Goal: Contribute content

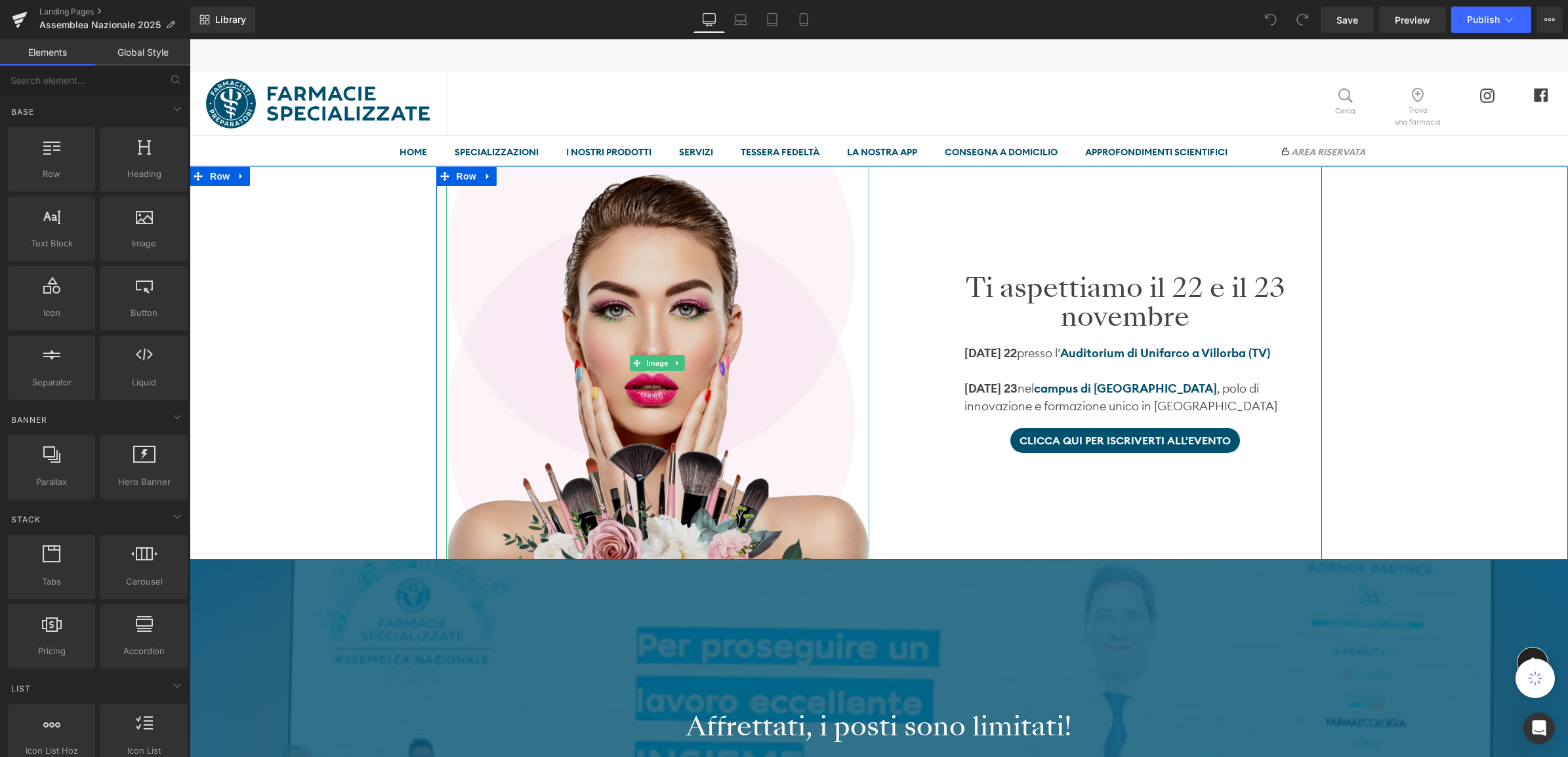
click at [697, 348] on img at bounding box center [658, 362] width 423 height 393
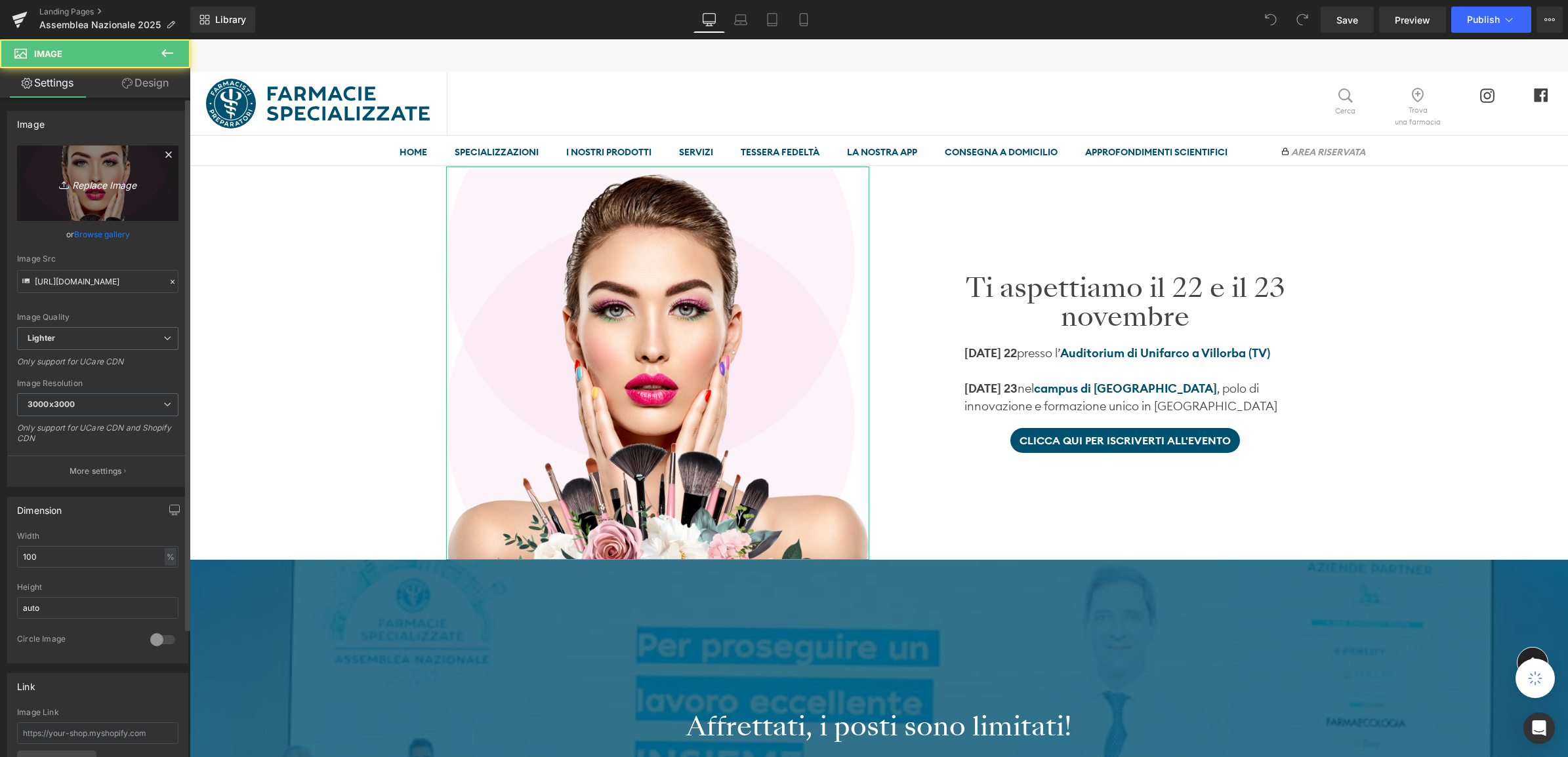
click at [102, 182] on icon "Replace Image" at bounding box center [98, 183] width 105 height 16
type input "C:\fakepath\fs-logo-assemblea-2025.png"
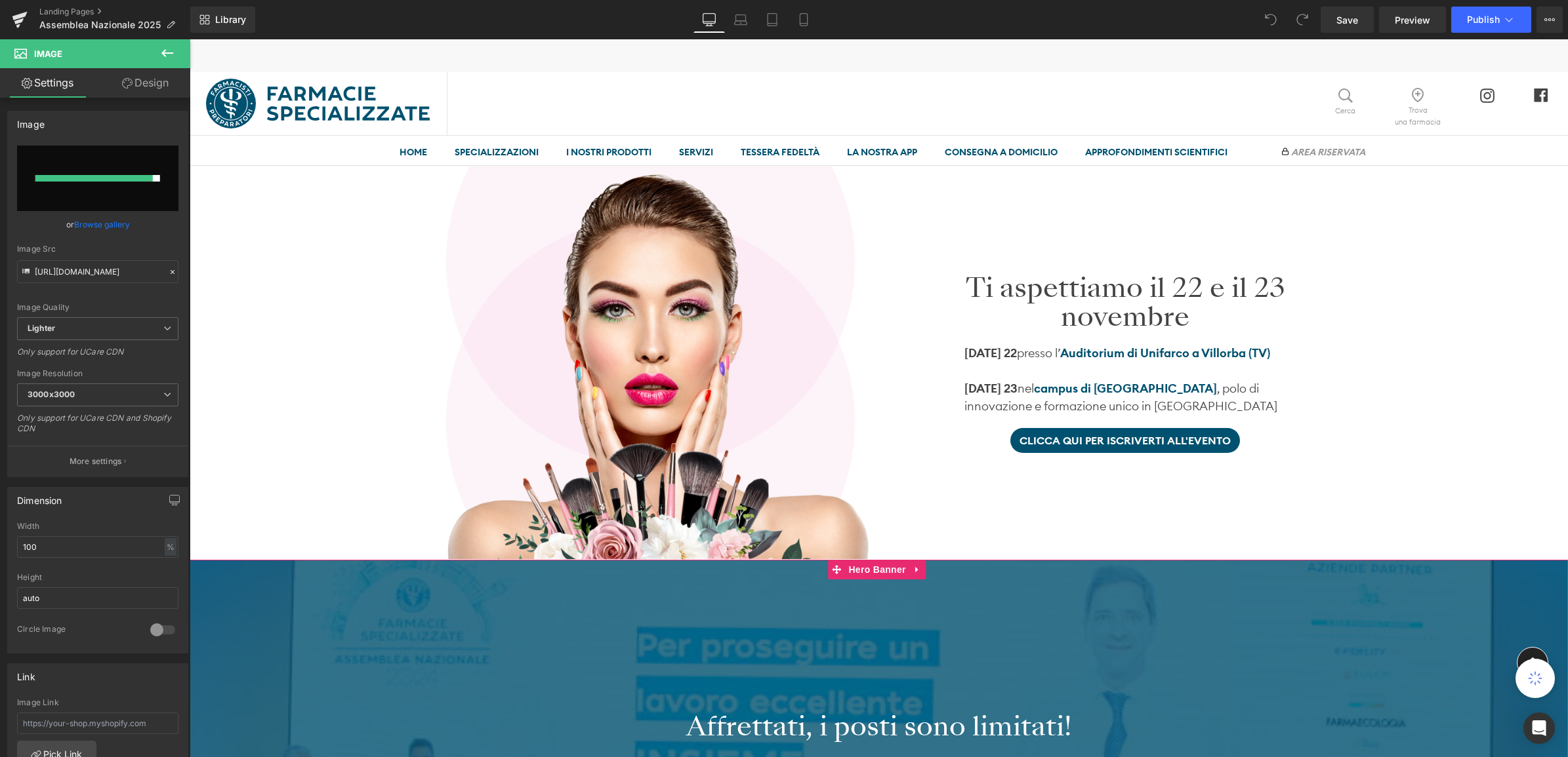
type input "[URL][DOMAIN_NAME]"
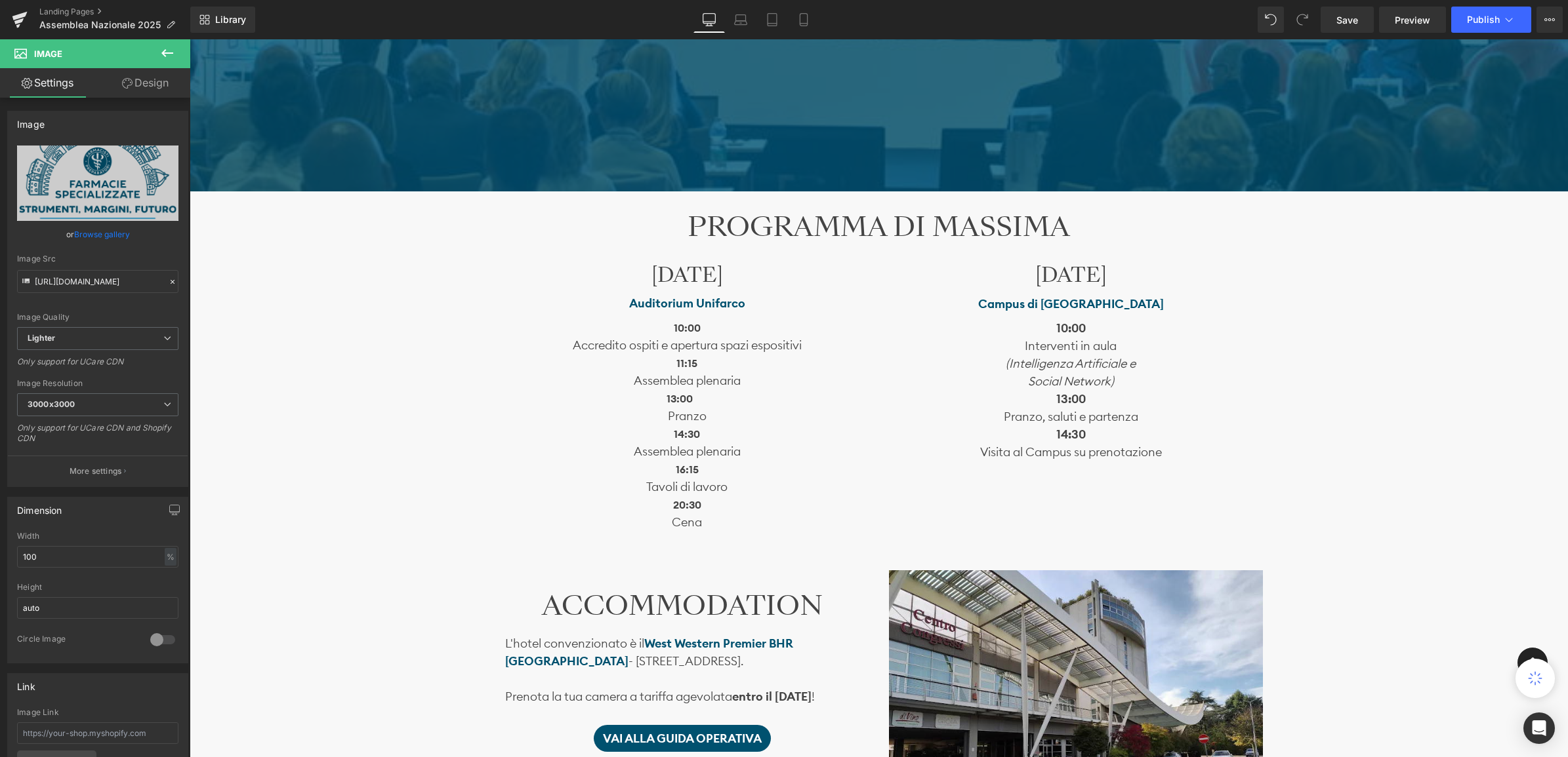
scroll to position [902, 0]
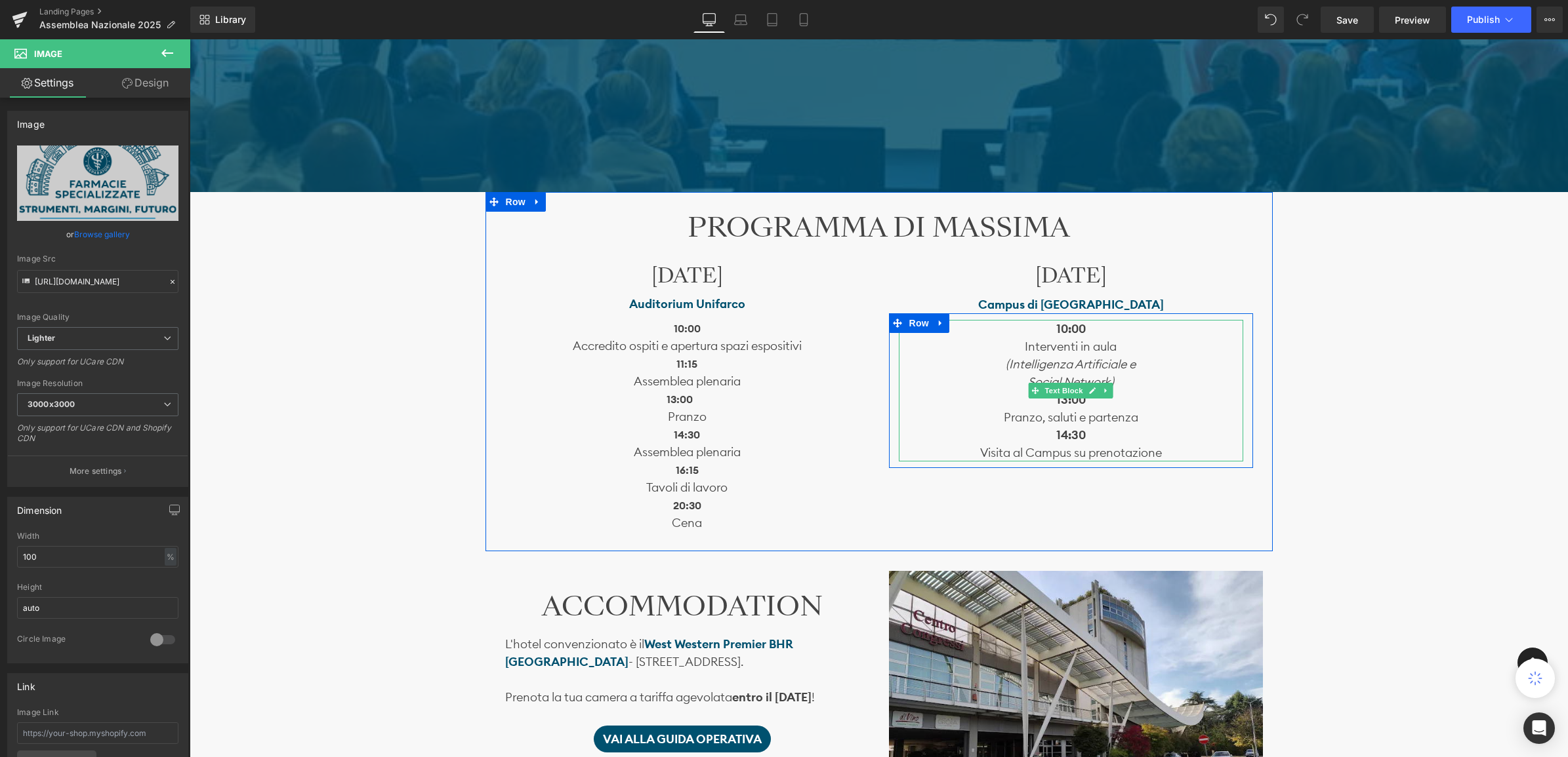
drag, startPoint x: 1108, startPoint y: 378, endPoint x: 1140, endPoint y: 399, distance: 38.3
click at [1108, 378] on span "Social Network)" at bounding box center [1070, 382] width 86 height 15
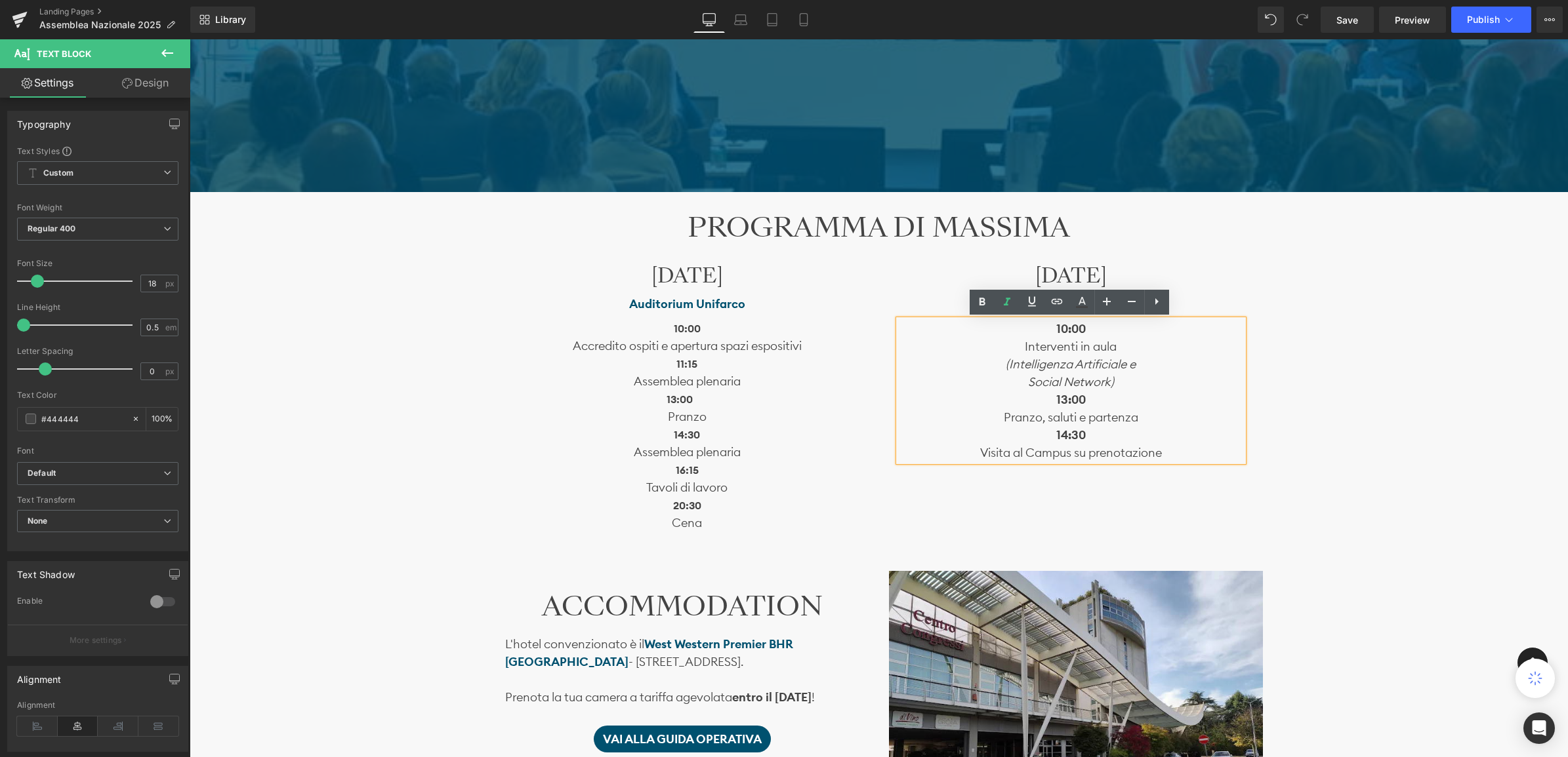
drag, startPoint x: 1107, startPoint y: 377, endPoint x: 1133, endPoint y: 397, distance: 32.8
click at [1110, 377] on span "Social Network)" at bounding box center [1070, 382] width 86 height 15
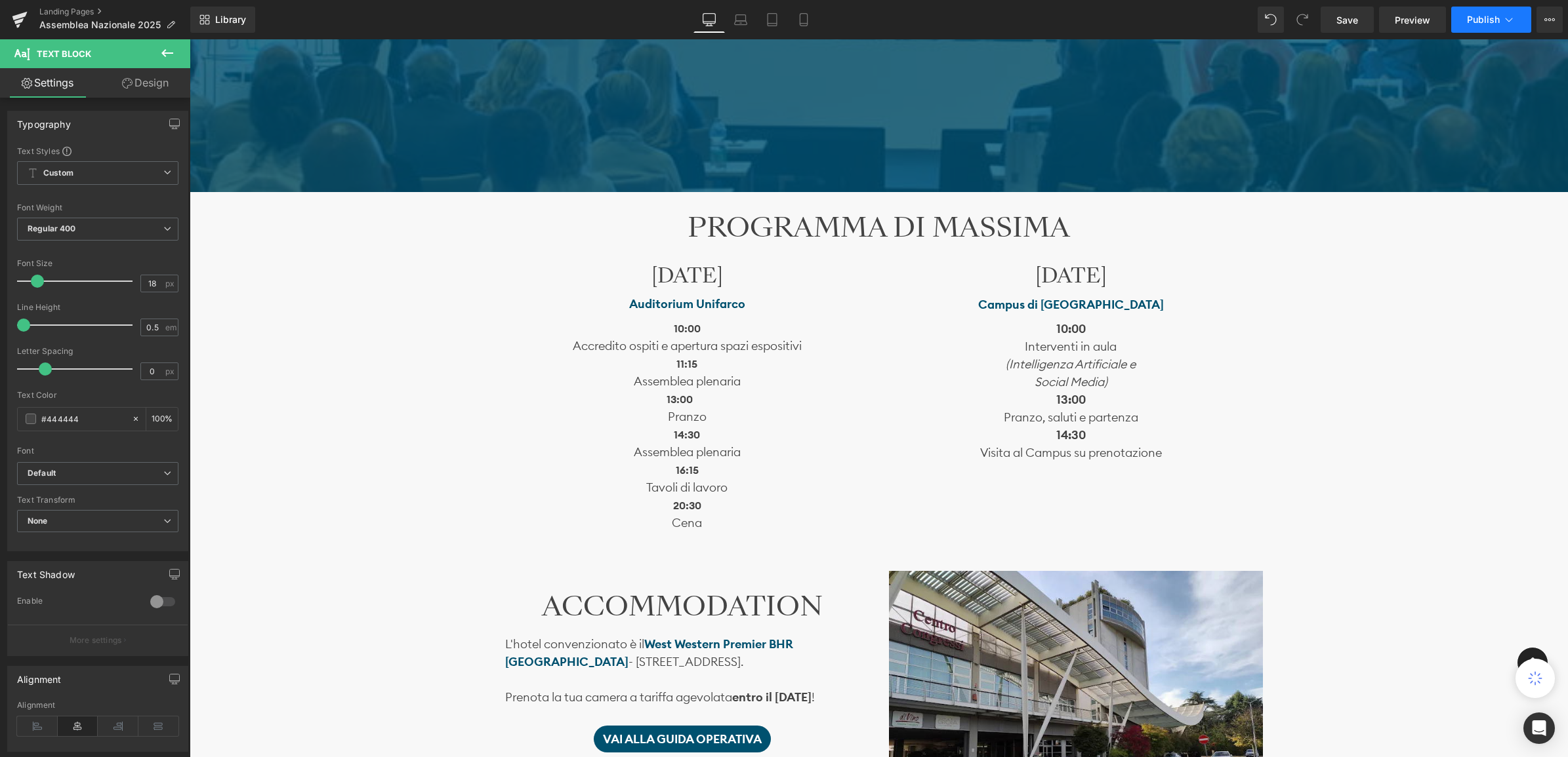
click at [1486, 24] on span "Publish" at bounding box center [1483, 20] width 33 height 10
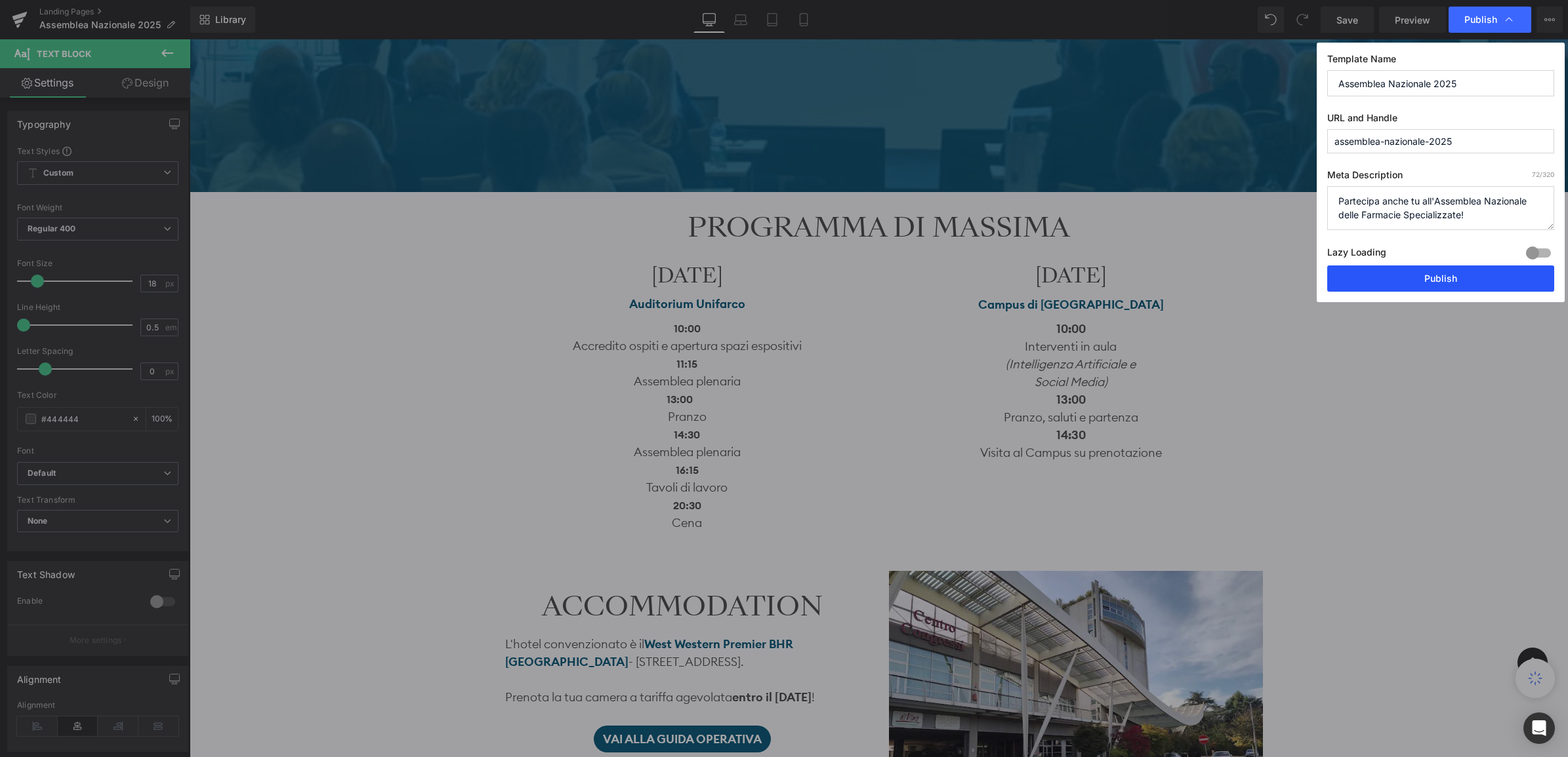
click at [1452, 281] on button "Publish" at bounding box center [1440, 279] width 227 height 27
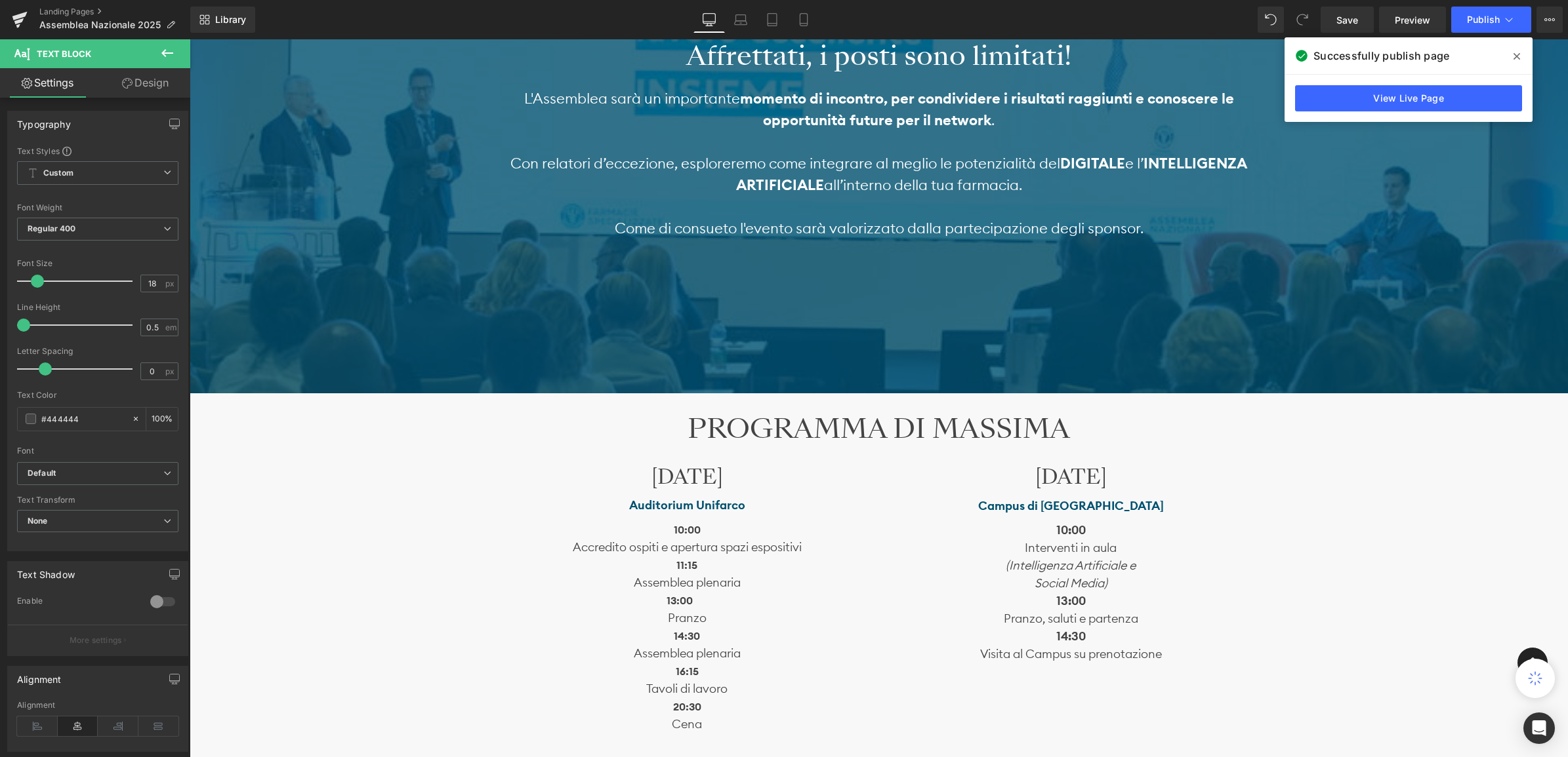
scroll to position [656, 0]
